Goal: Check status: Check status

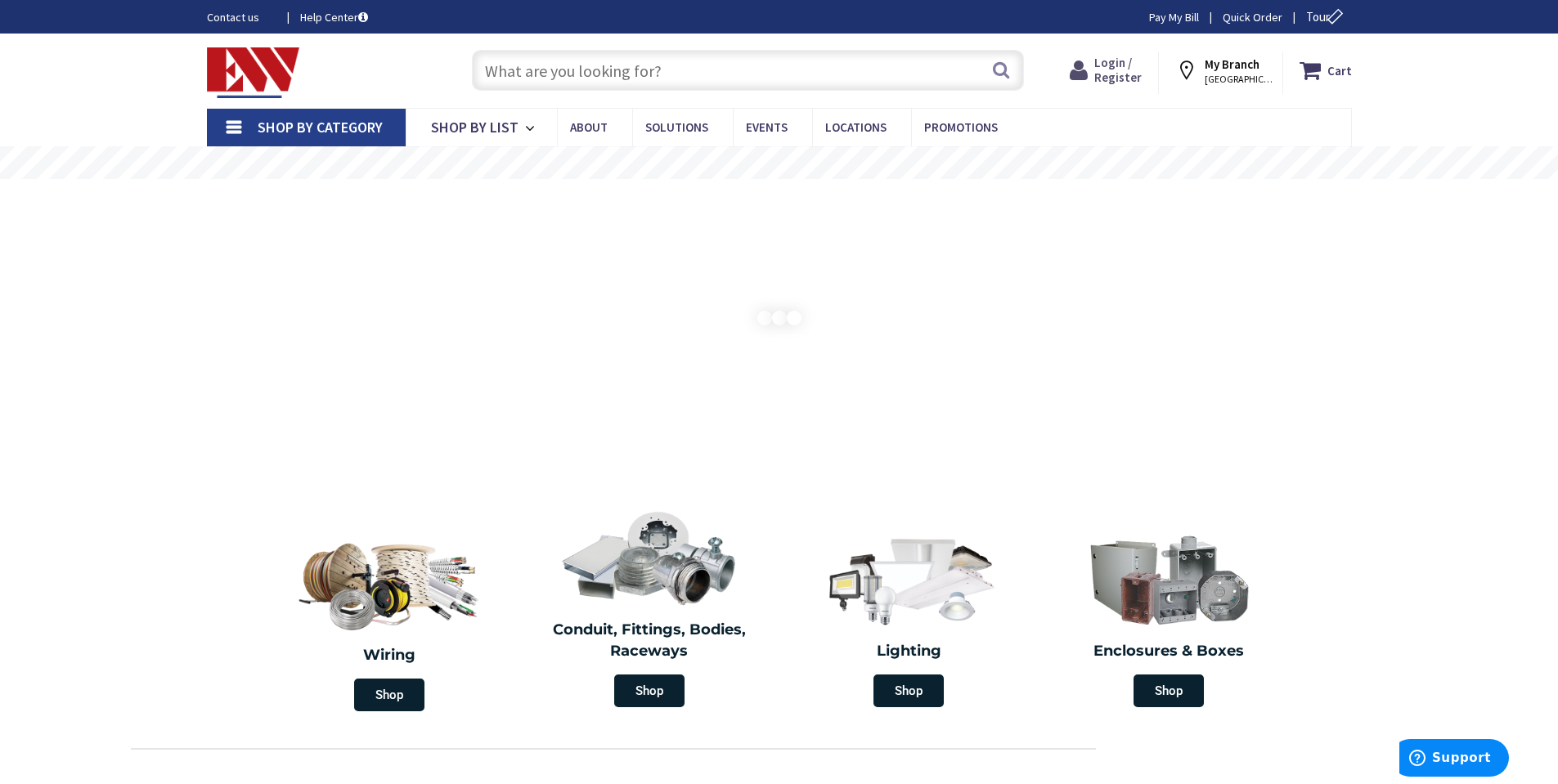
click at [1110, 68] on span "Login / Register" at bounding box center [1118, 69] width 47 height 30
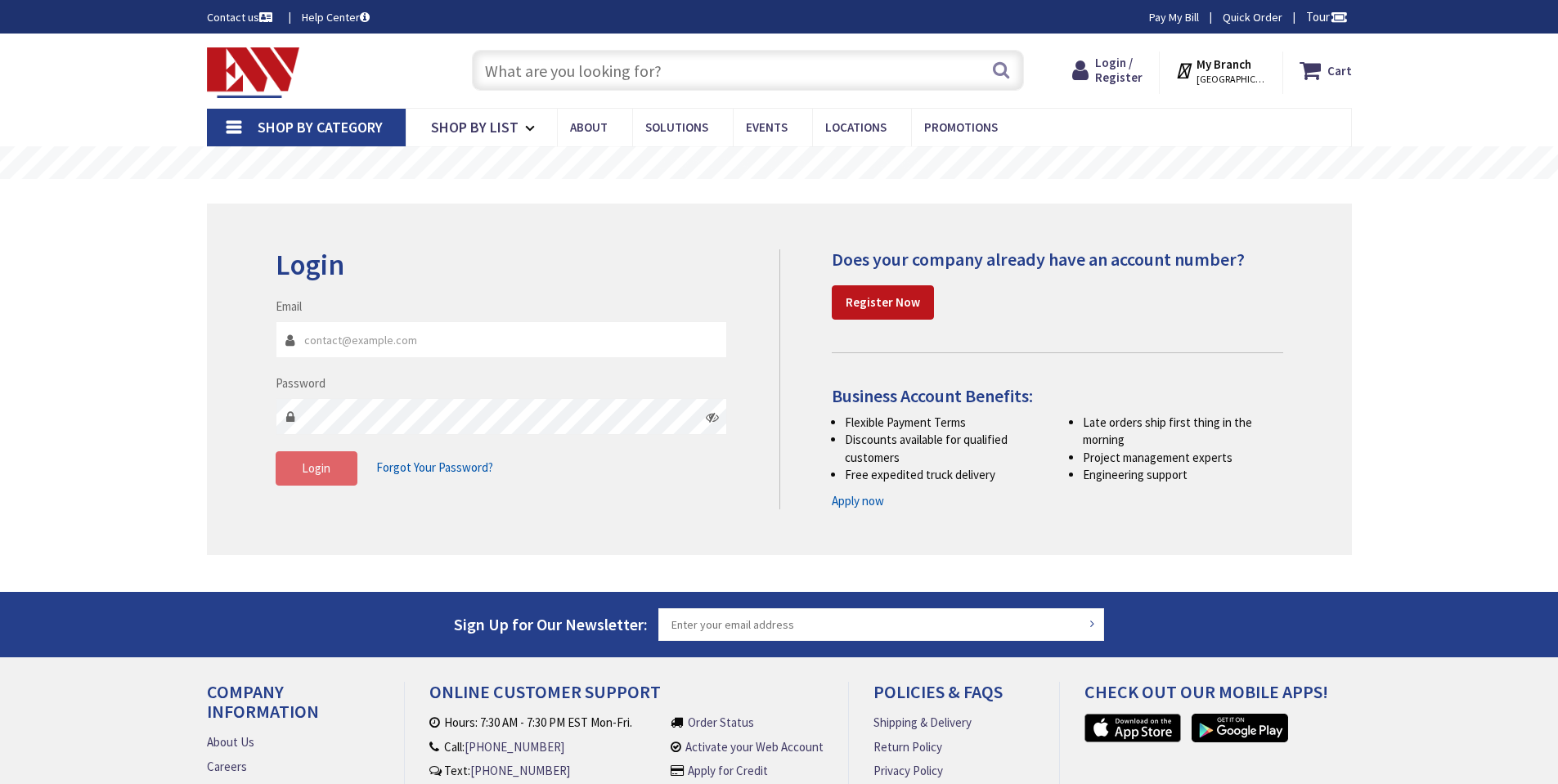
type input "[EMAIL_ADDRESS][DOMAIN_NAME]"
click at [322, 471] on span "Login" at bounding box center [316, 467] width 29 height 15
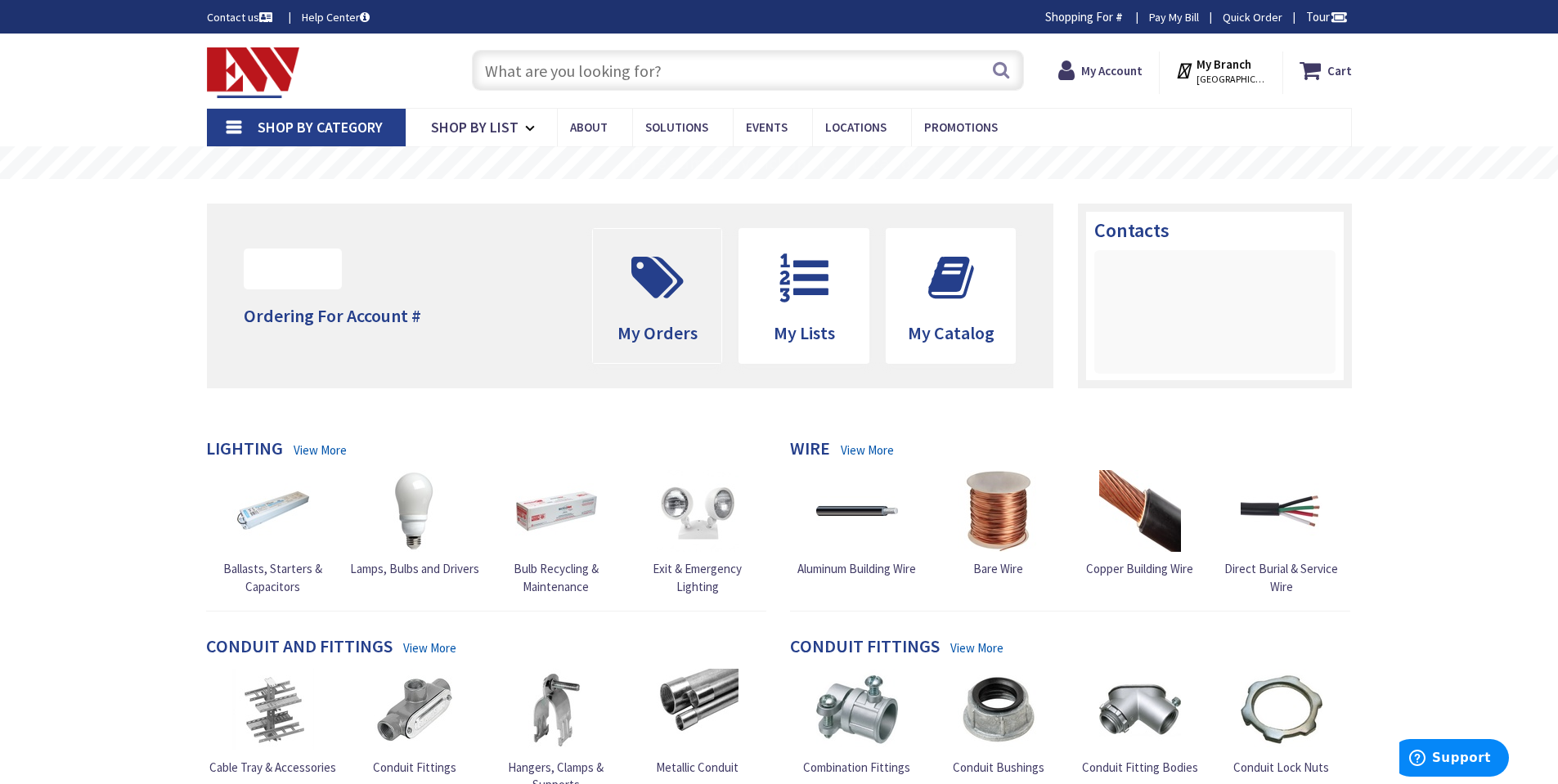
click at [651, 285] on icon at bounding box center [657, 278] width 69 height 49
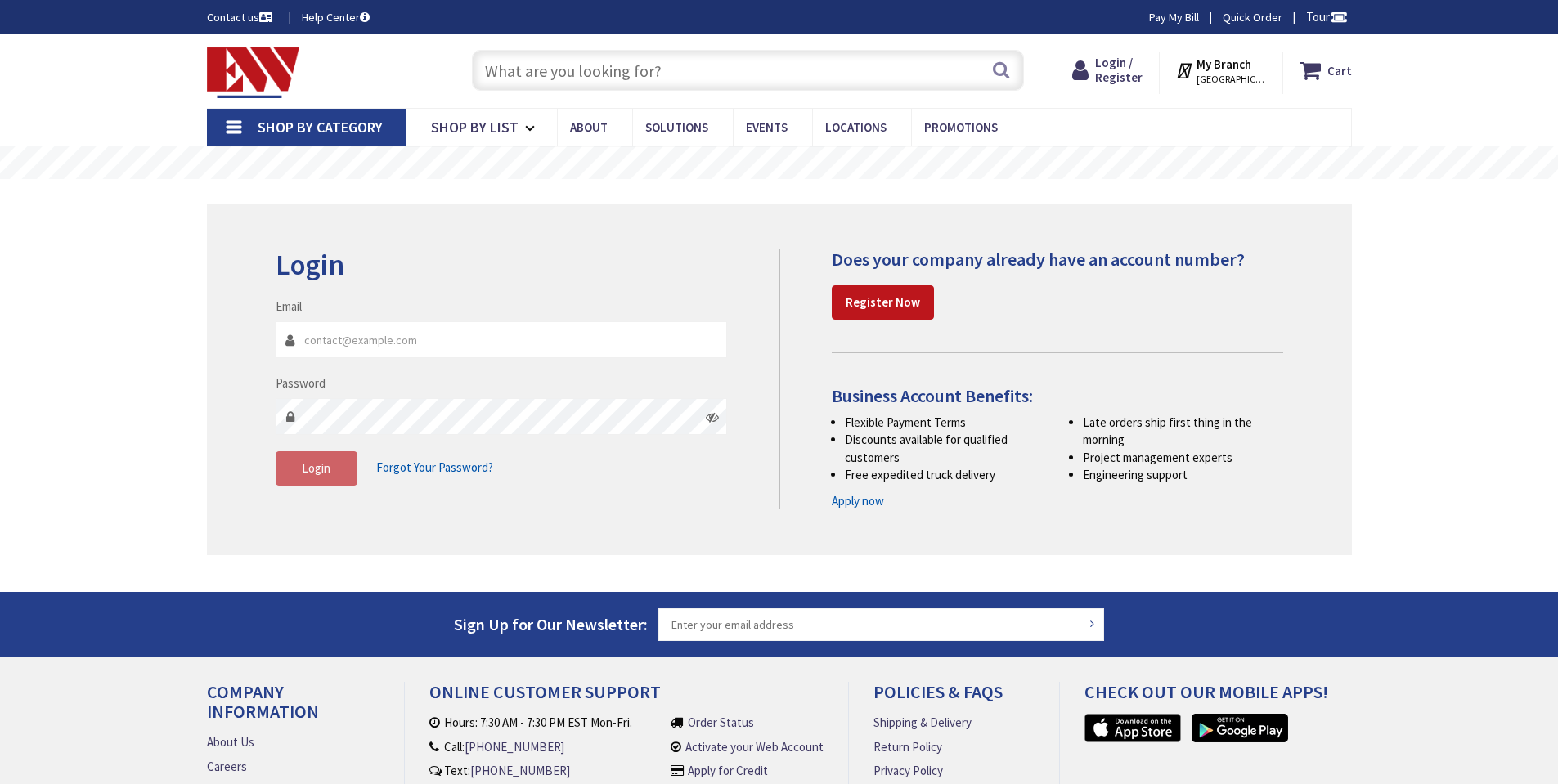
type input "[EMAIL_ADDRESS][DOMAIN_NAME]"
click at [540, 343] on input "[EMAIL_ADDRESS][DOMAIN_NAME]" at bounding box center [502, 339] width 452 height 37
click at [335, 461] on button "Login" at bounding box center [317, 468] width 82 height 34
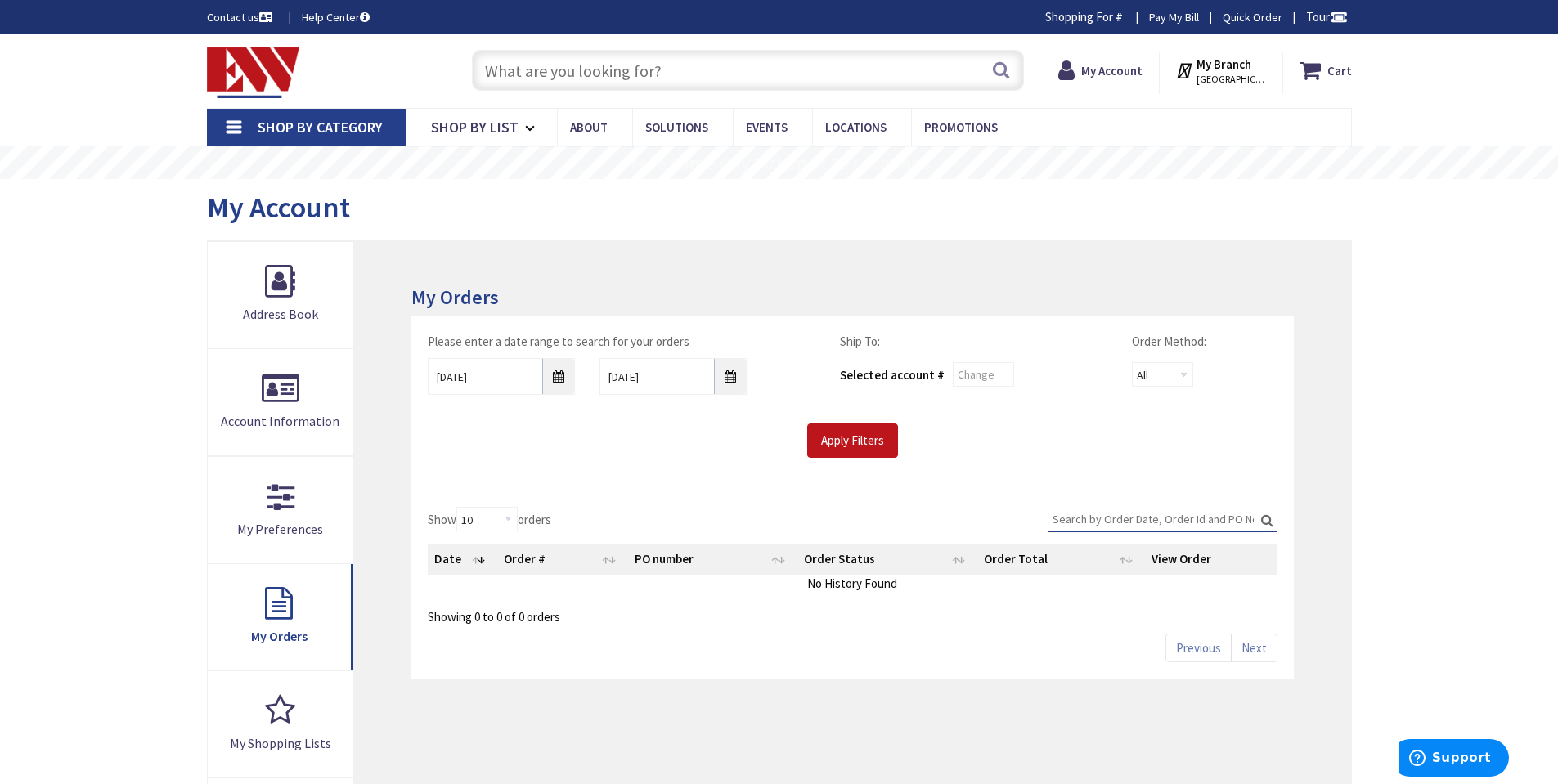
click at [1161, 523] on input "Search:" at bounding box center [1163, 519] width 229 height 24
type input "39503"
click at [565, 383] on input "9/1/2025" at bounding box center [501, 377] width 147 height 37
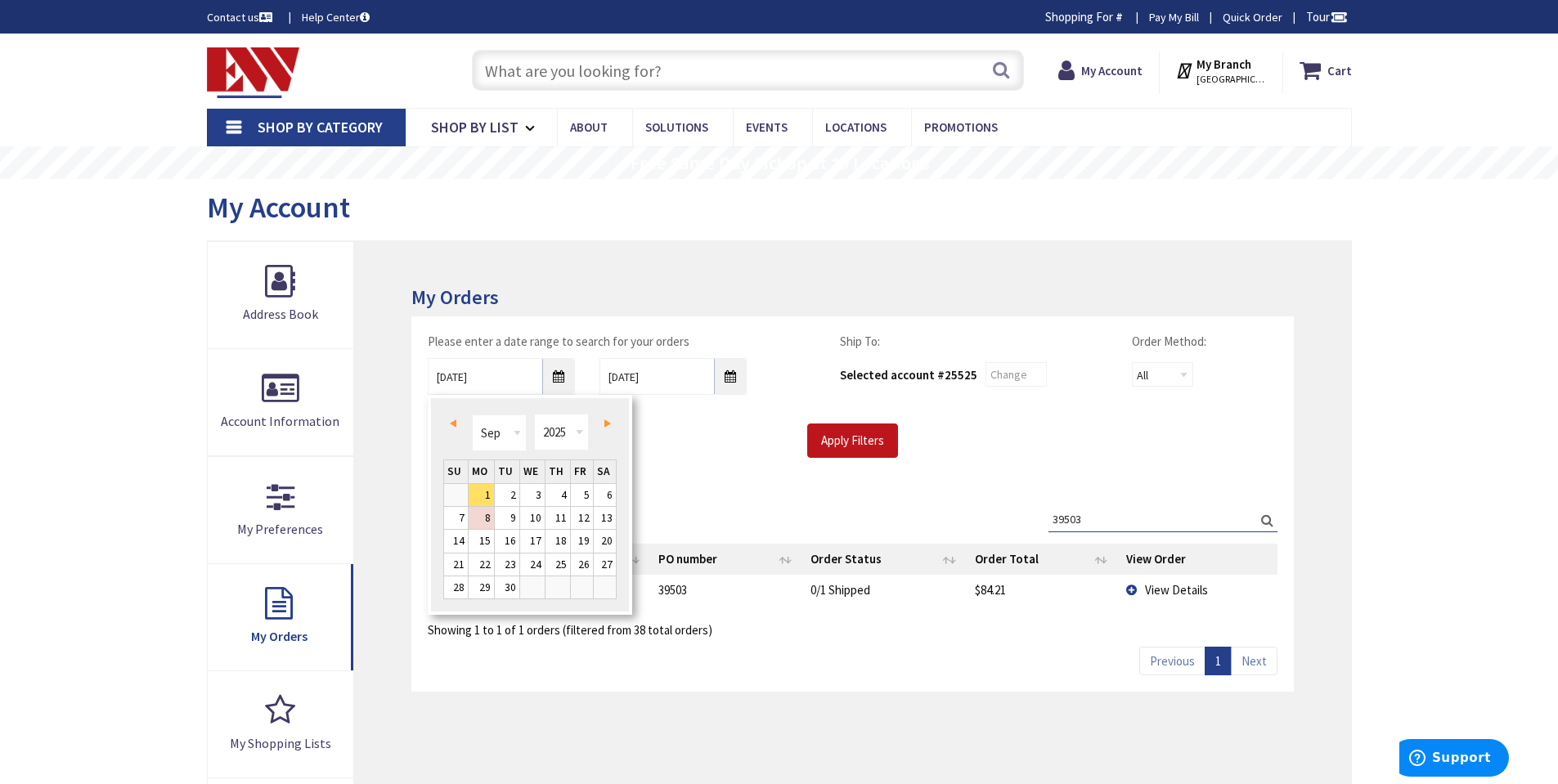
click at [452, 425] on span "Prev" at bounding box center [452, 423] width 6 height 8
click at [606, 428] on link "Next" at bounding box center [604, 423] width 22 height 22
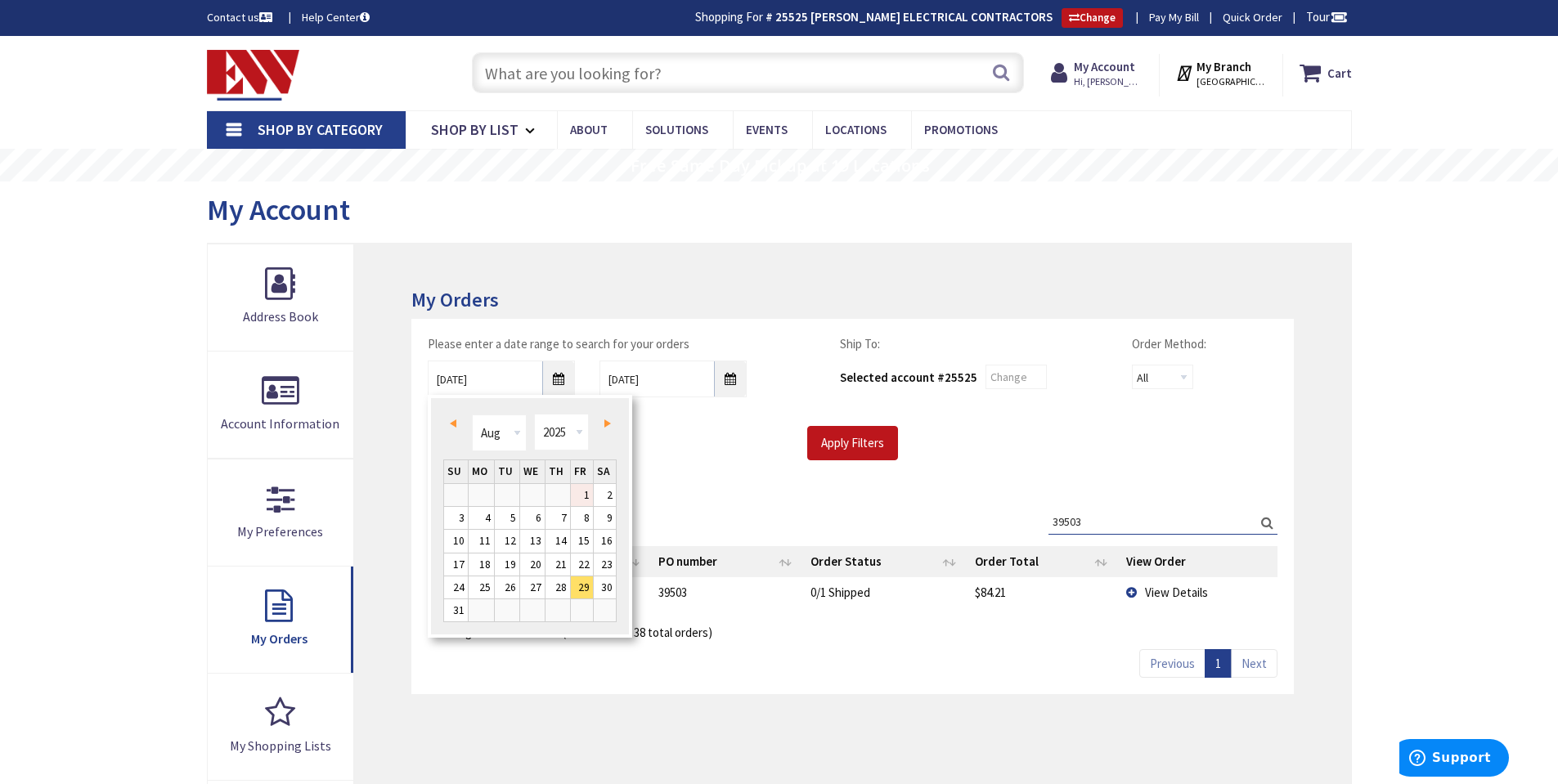
click at [582, 491] on link "1" at bounding box center [582, 495] width 22 height 22
type input "08/01/2025"
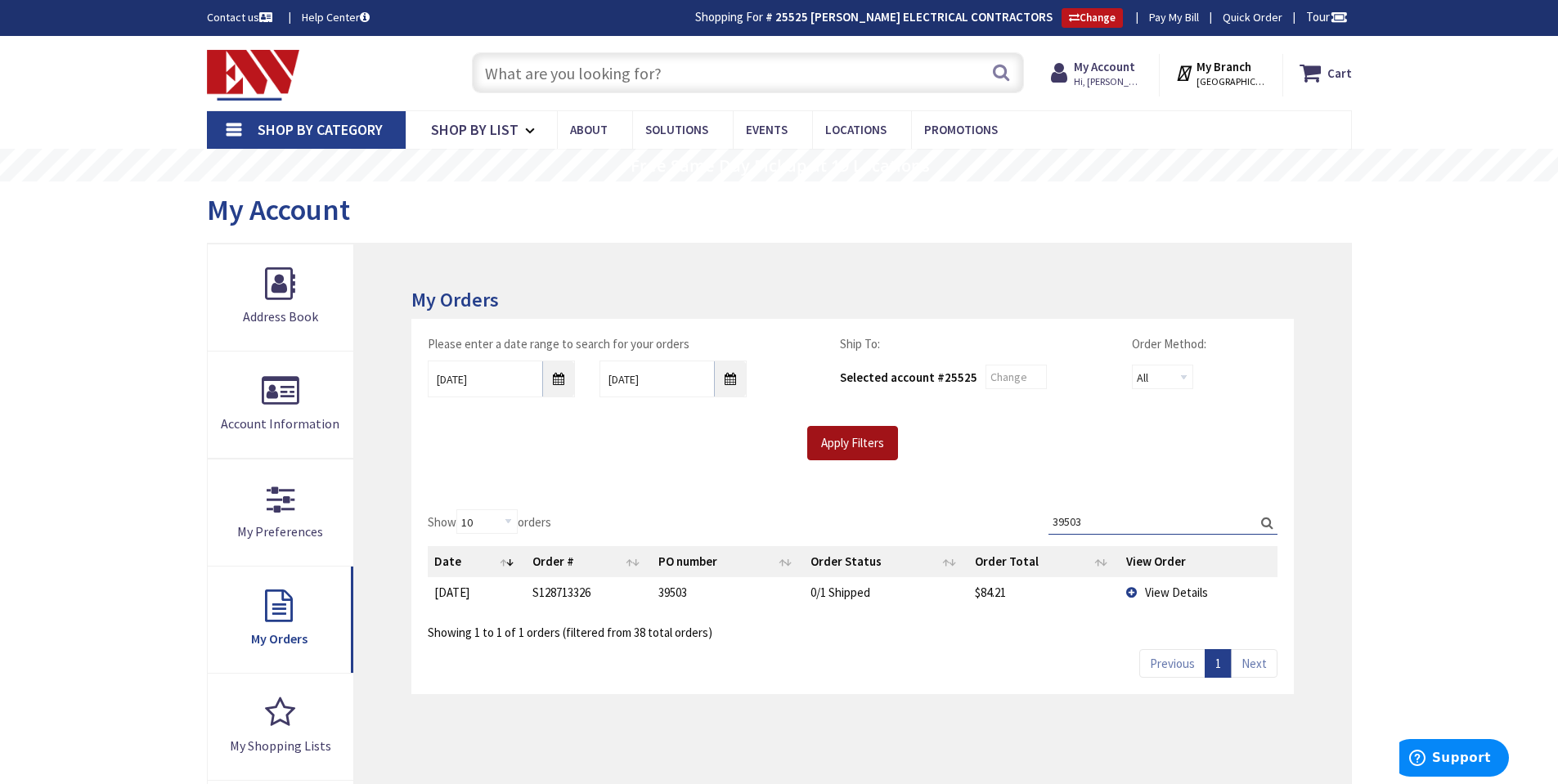
click at [869, 456] on input "Apply Filters" at bounding box center [853, 443] width 91 height 34
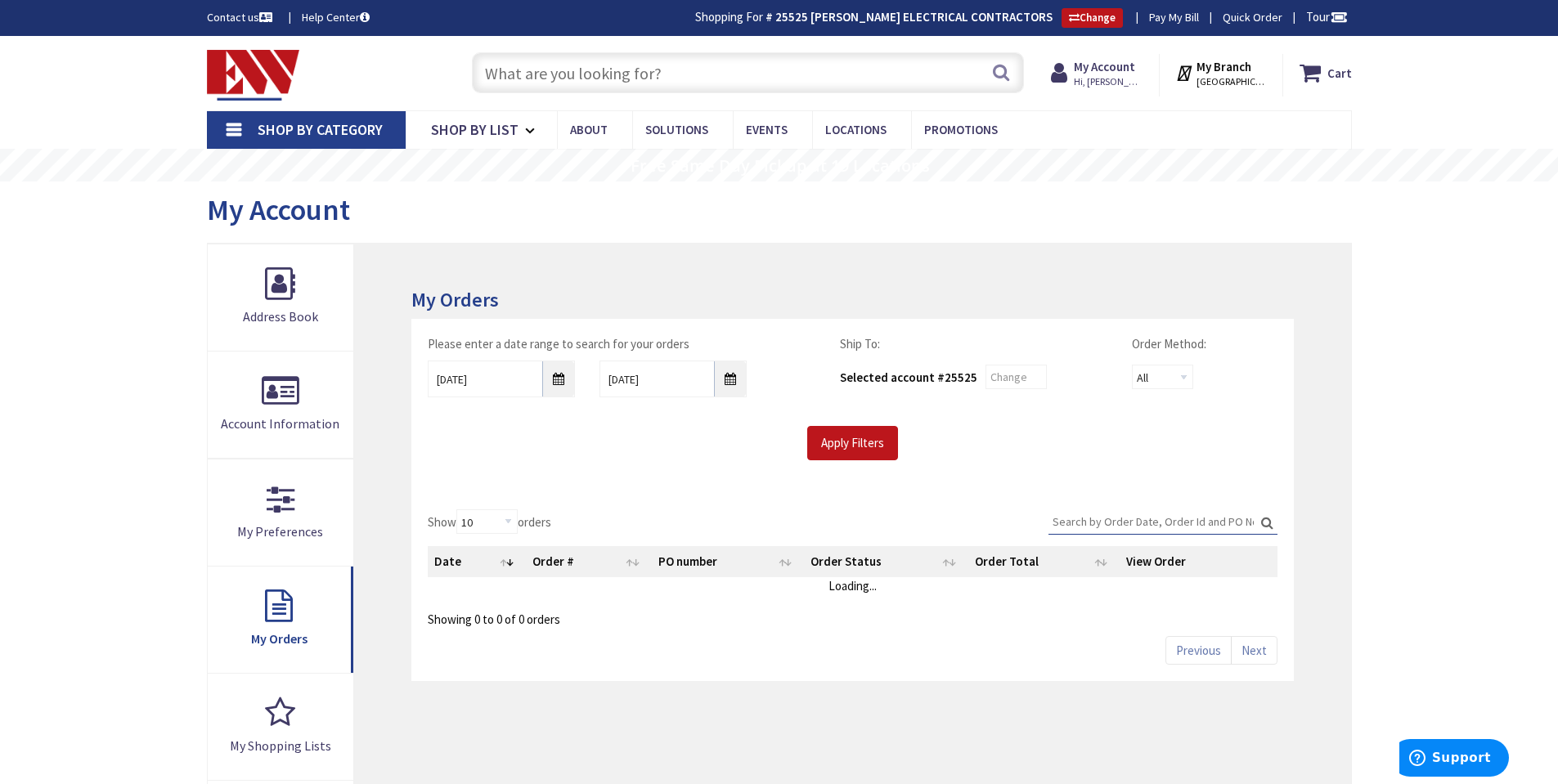
click at [1114, 522] on input "Search:" at bounding box center [1163, 521] width 229 height 24
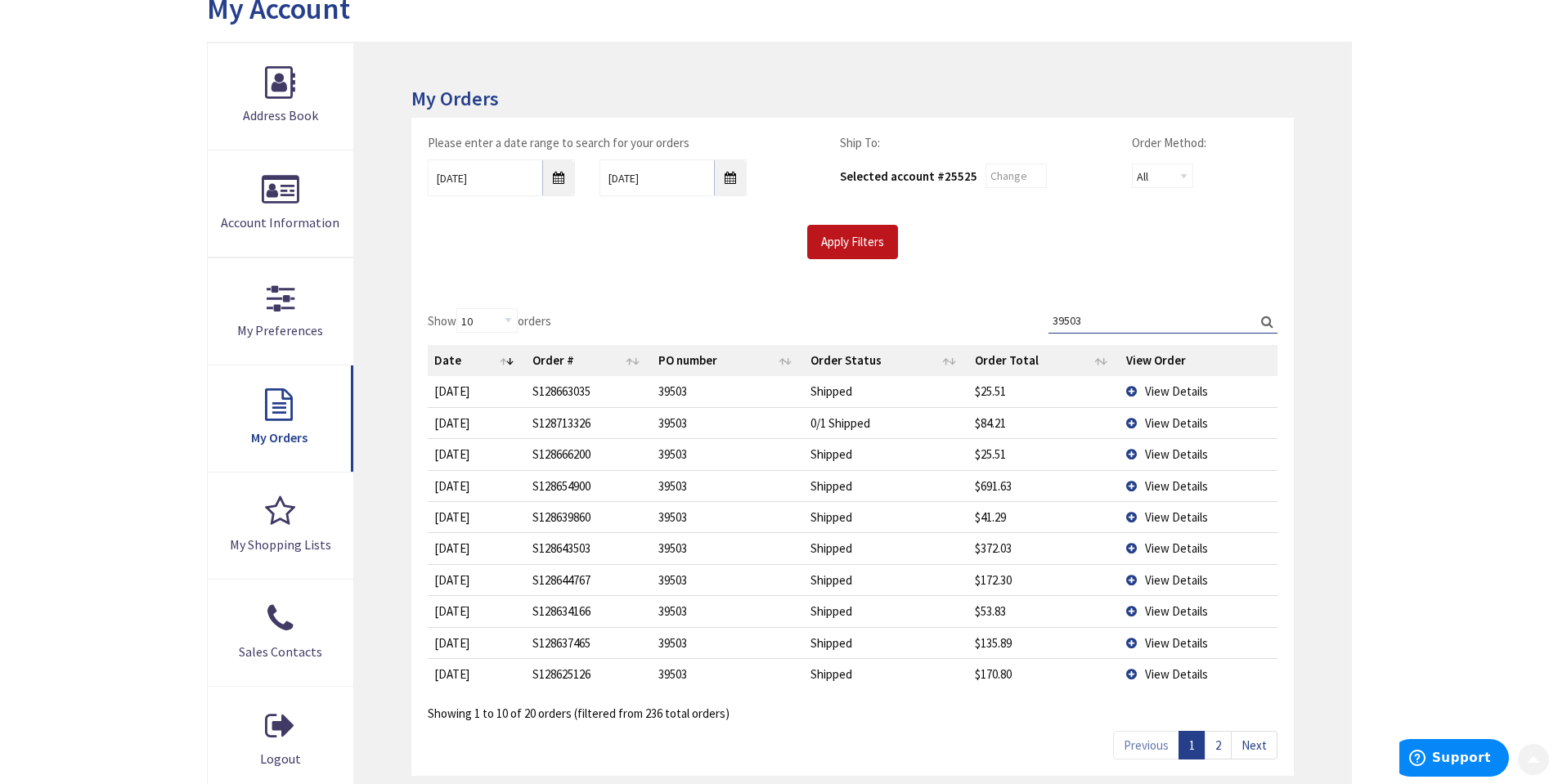
scroll to position [245, 0]
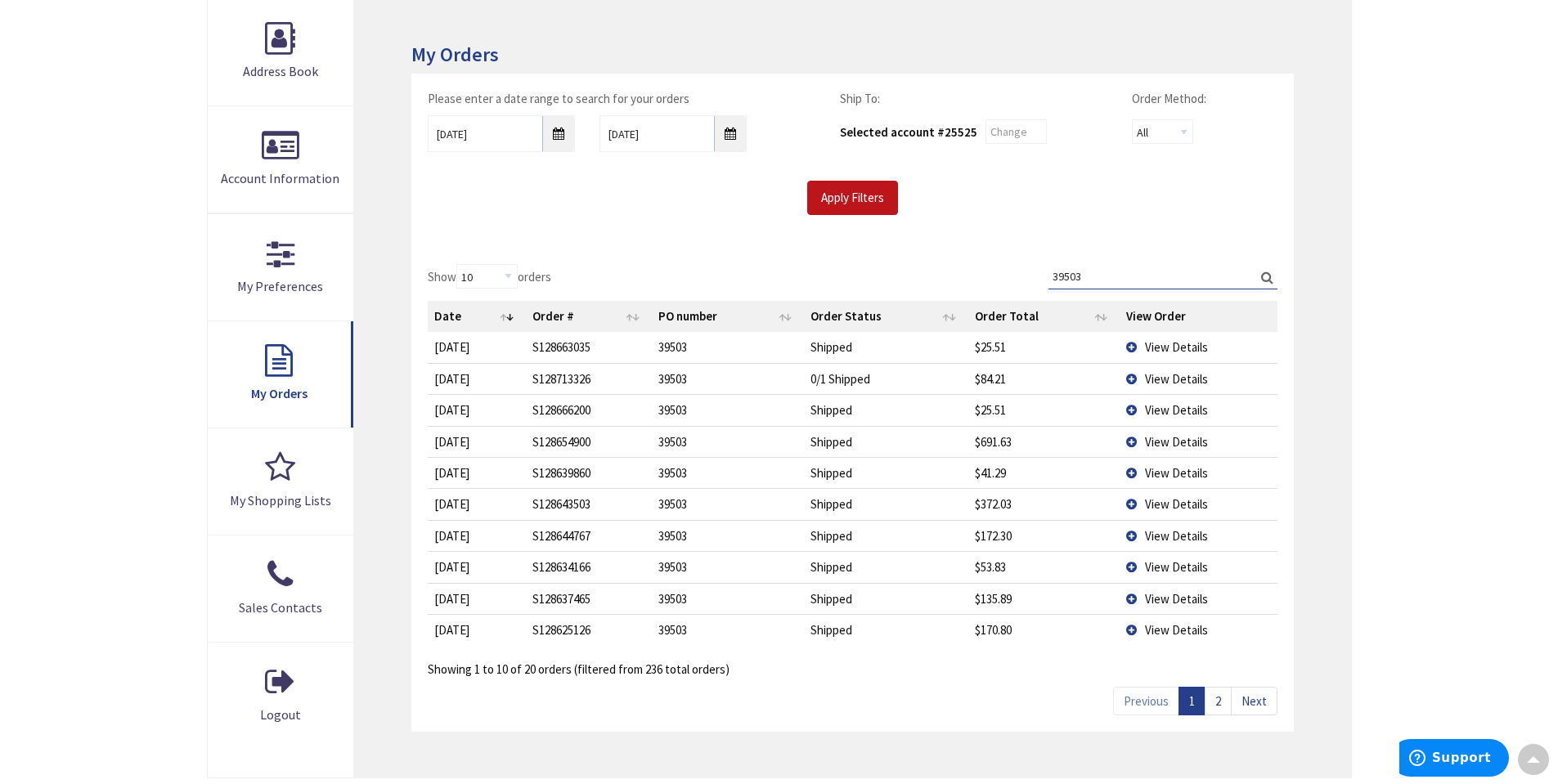
type input "39503"
click at [1132, 439] on td "View Details" at bounding box center [1198, 441] width 157 height 31
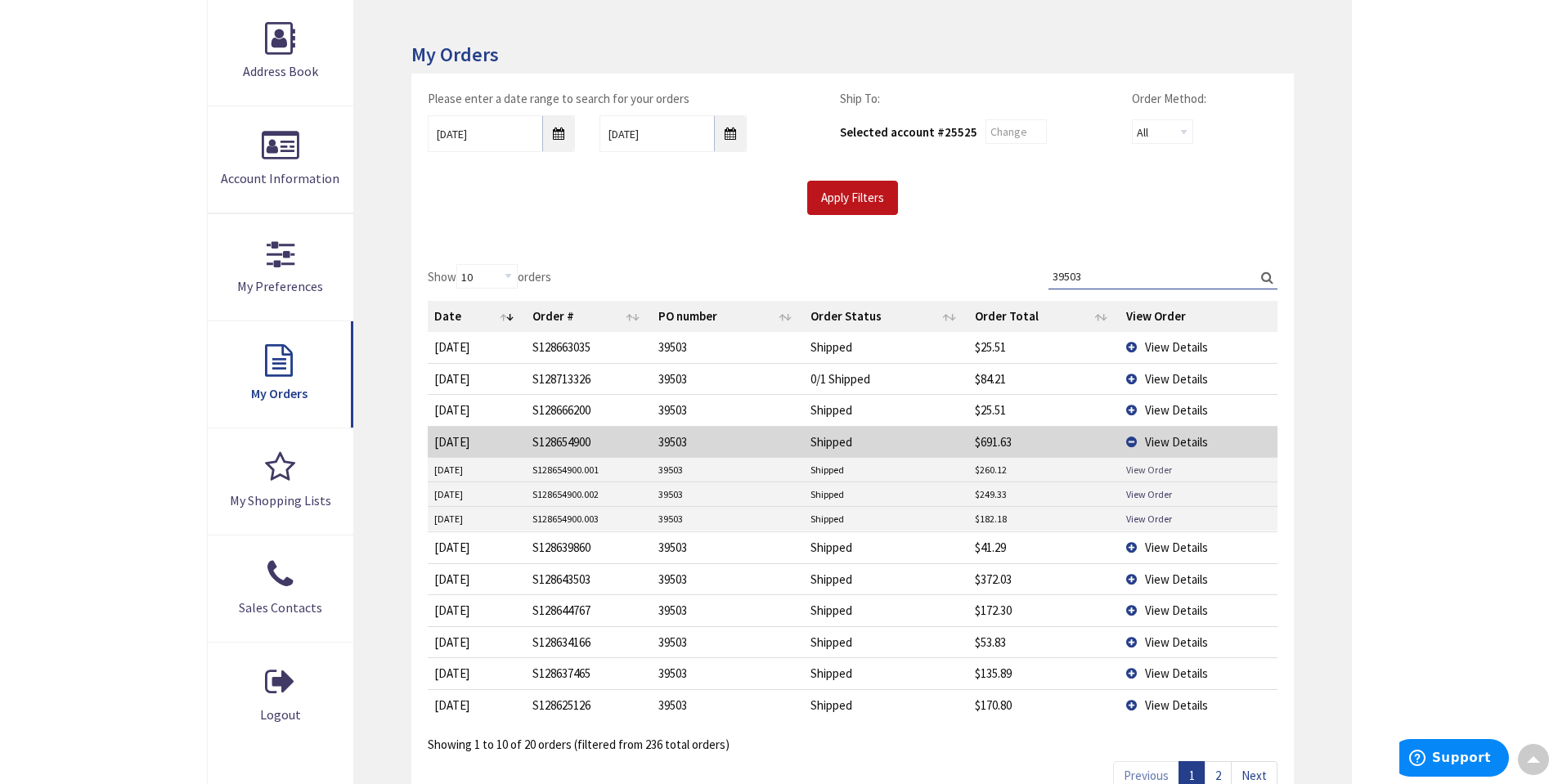
click at [1146, 472] on link "View Order" at bounding box center [1149, 469] width 45 height 14
click at [1143, 491] on link "View Order" at bounding box center [1149, 494] width 45 height 14
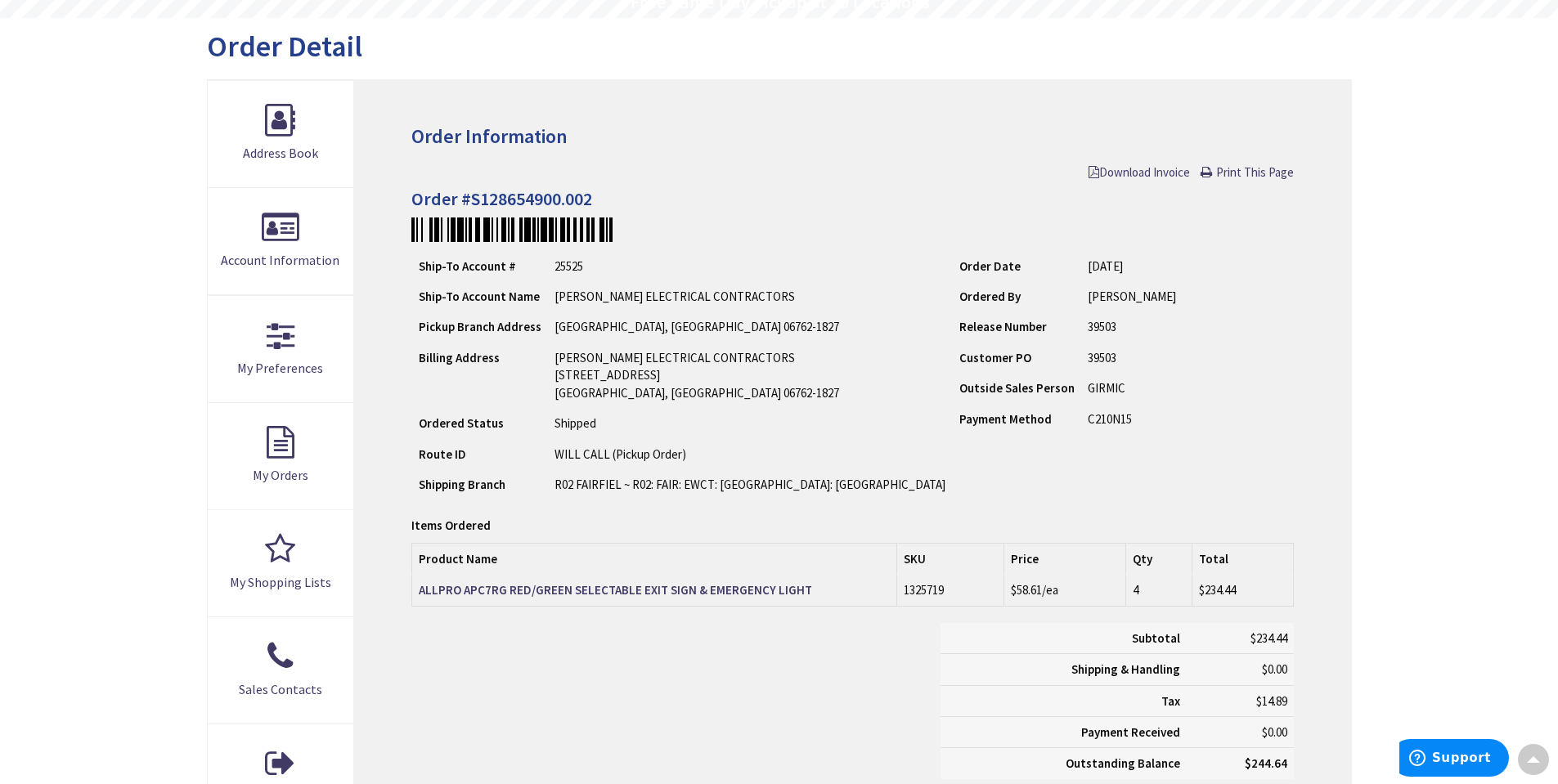
scroll to position [166, 0]
